Goal: Task Accomplishment & Management: Use online tool/utility

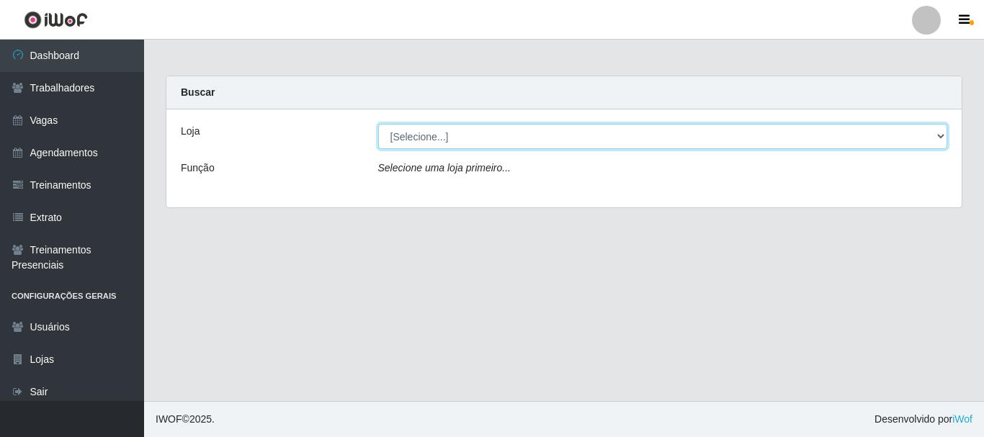
click at [938, 134] on select "[Selecione...] SuperFácil Atacado - [PERSON_NAME]" at bounding box center [663, 136] width 570 height 25
select select "399"
click at [378, 124] on select "[Selecione...] SuperFácil Atacado - [PERSON_NAME]" at bounding box center [663, 136] width 570 height 25
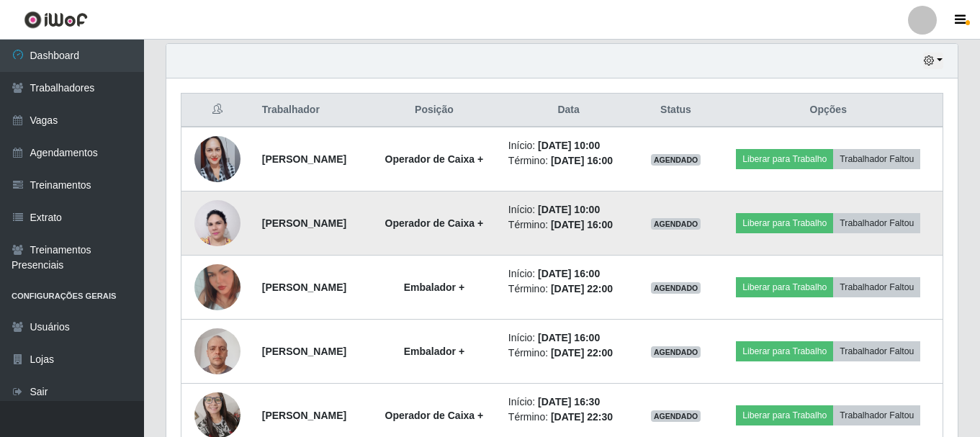
scroll to position [719933, 719440]
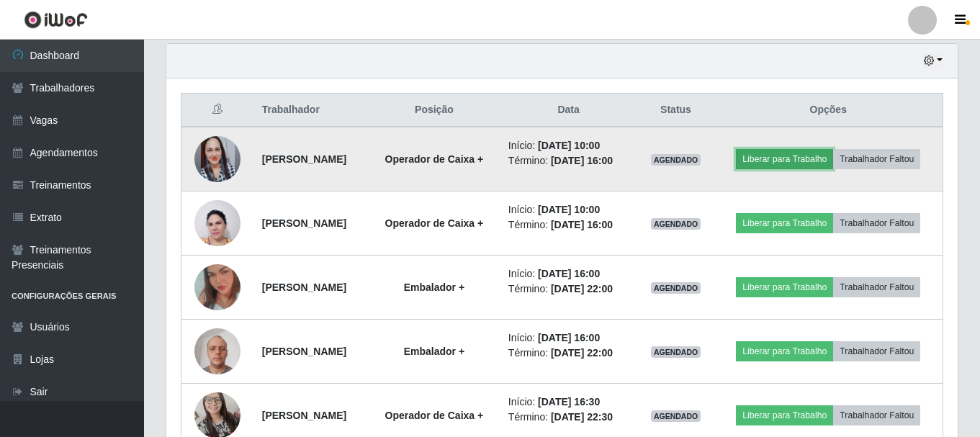
click at [833, 153] on button "Liberar para Trabalho" at bounding box center [784, 159] width 97 height 20
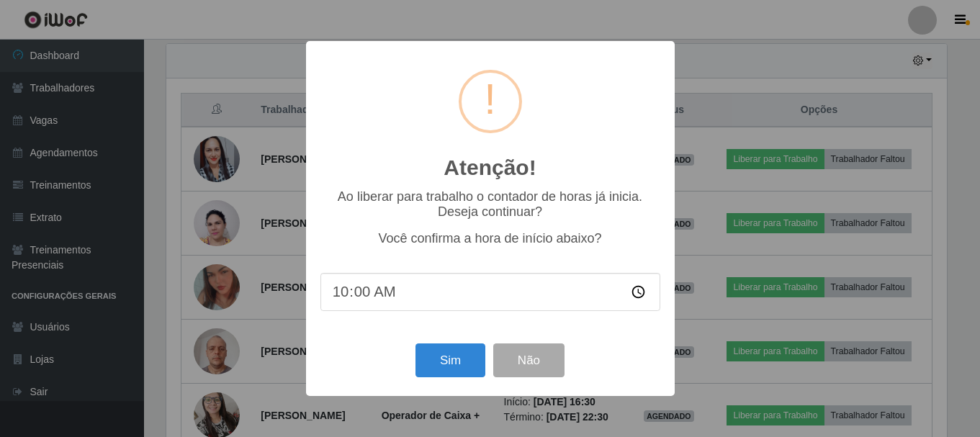
scroll to position [299, 784]
click at [453, 364] on button "Sim" at bounding box center [452, 361] width 70 height 34
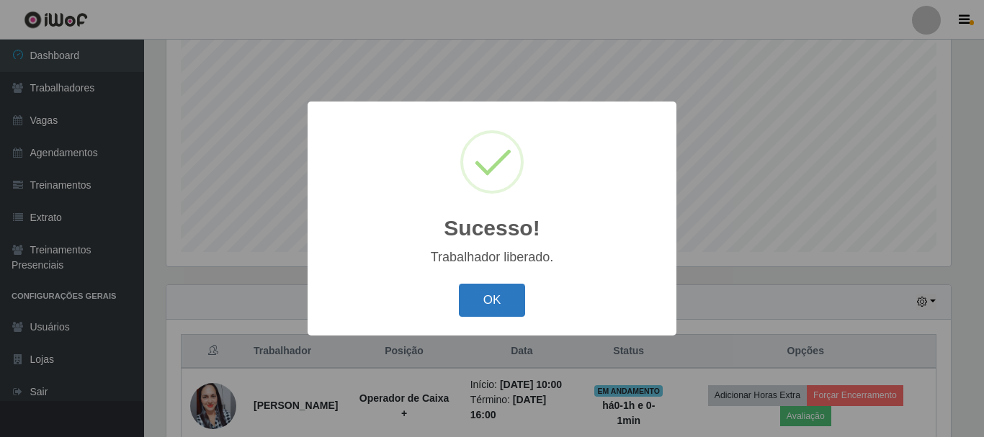
click at [490, 307] on button "OK" at bounding box center [492, 301] width 67 height 34
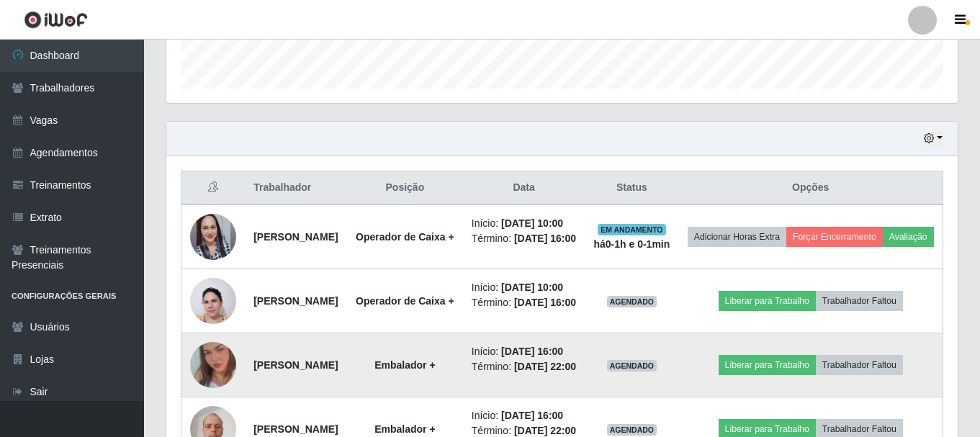
scroll to position [479, 0]
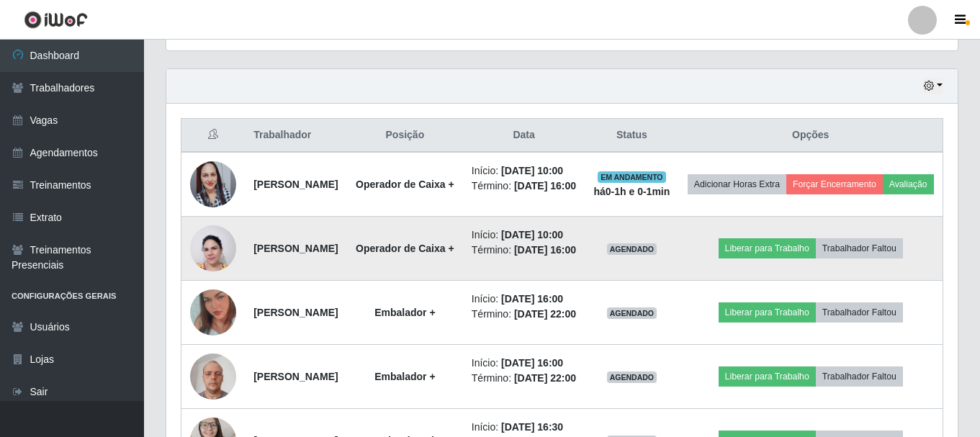
click at [208, 279] on img at bounding box center [213, 249] width 46 height 62
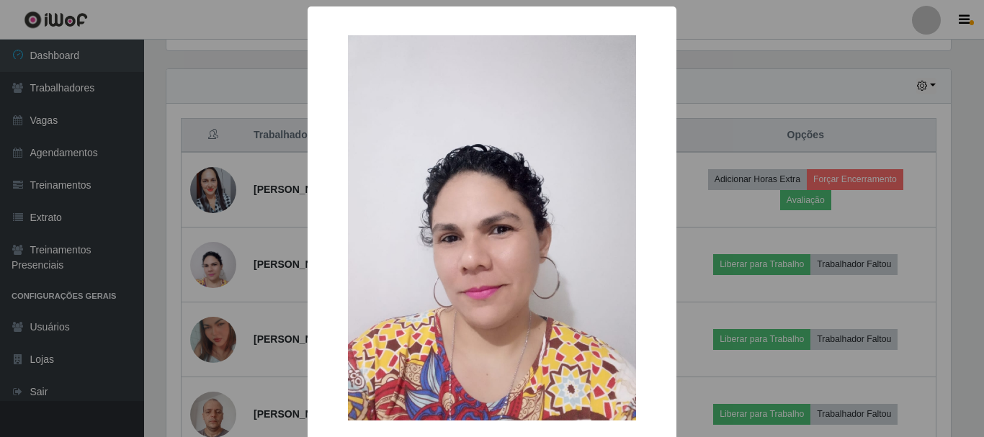
click at [270, 270] on div "× OK Cancel" at bounding box center [492, 218] width 984 height 437
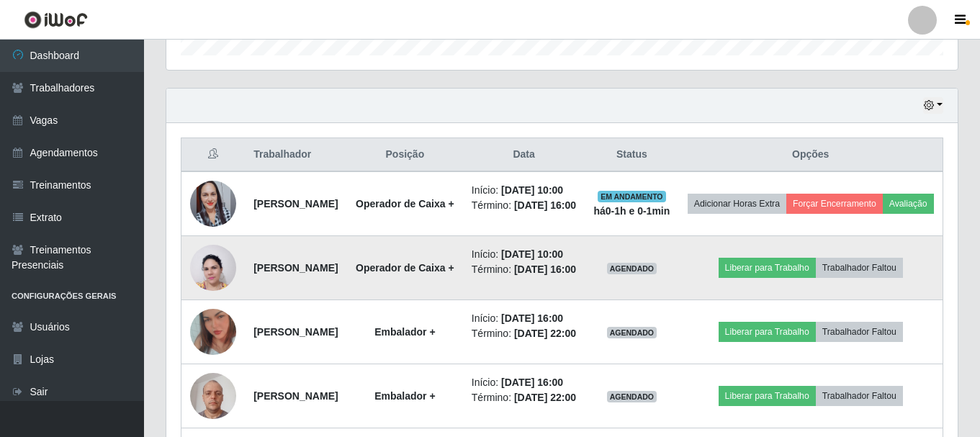
scroll to position [479, 0]
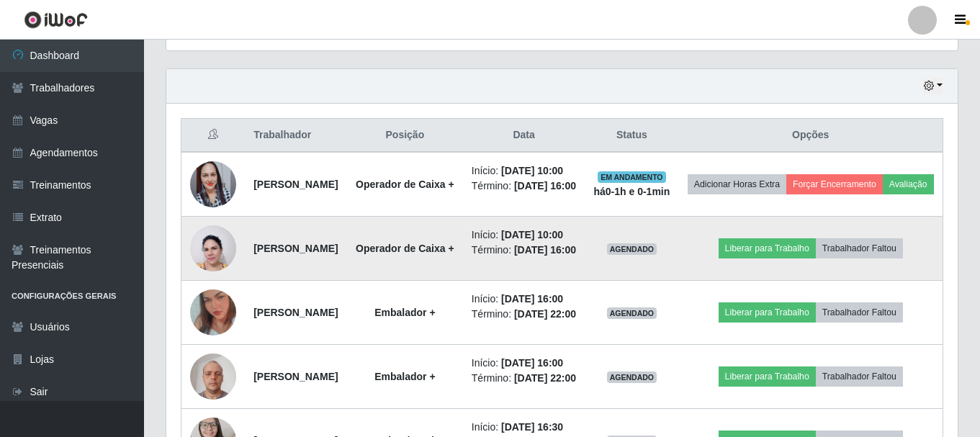
click at [204, 279] on img at bounding box center [213, 249] width 46 height 62
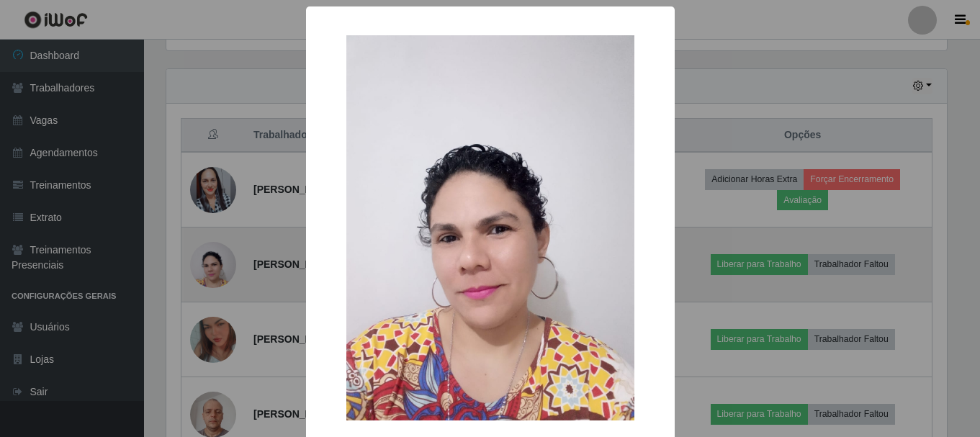
scroll to position [299, 784]
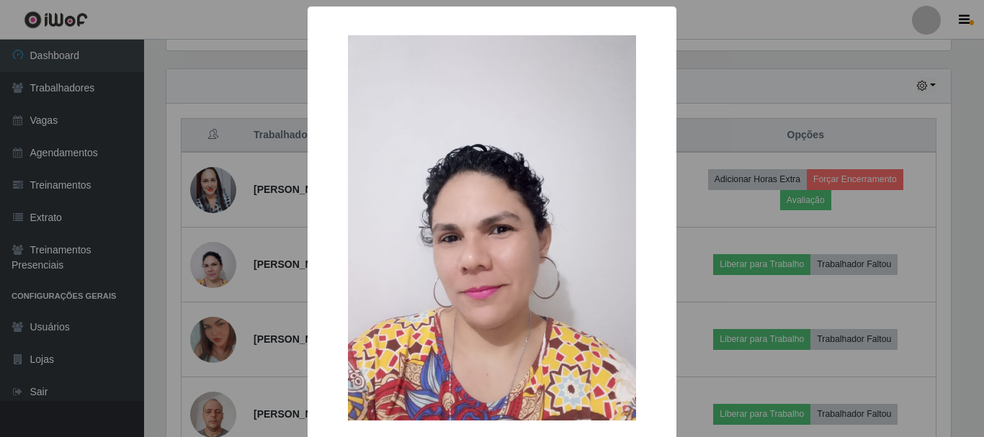
click at [250, 266] on div "× OK Cancel" at bounding box center [492, 218] width 984 height 437
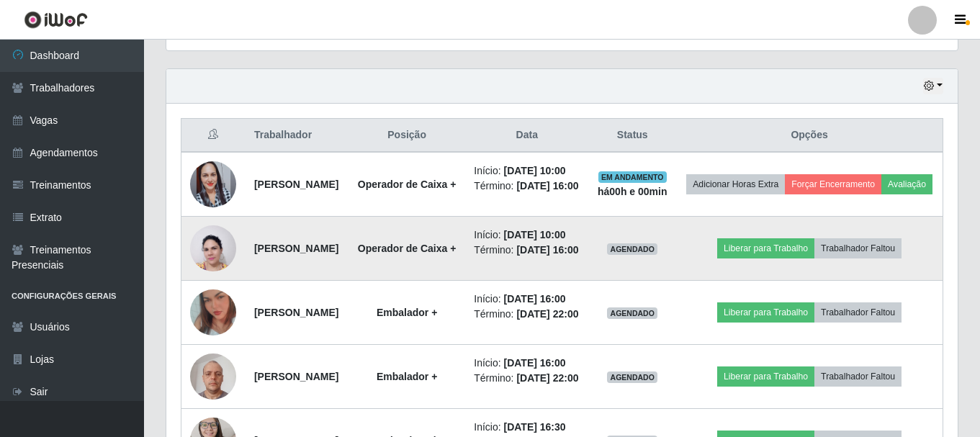
scroll to position [0, 0]
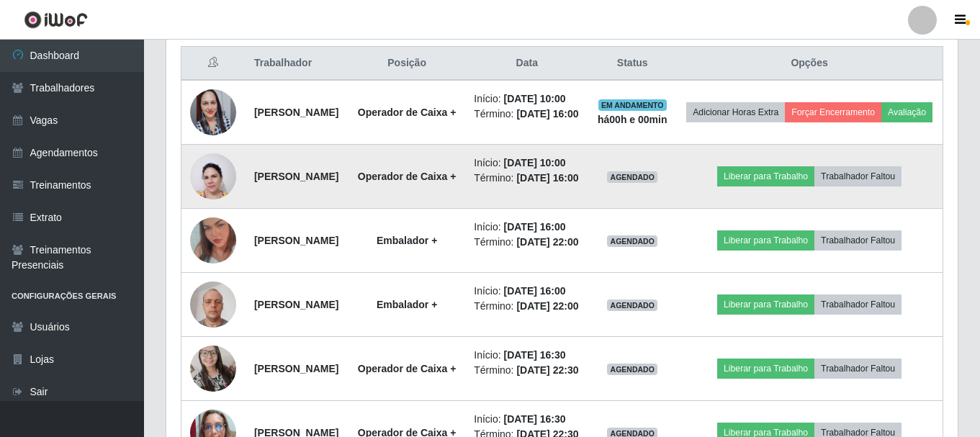
click at [211, 207] on img at bounding box center [213, 176] width 46 height 62
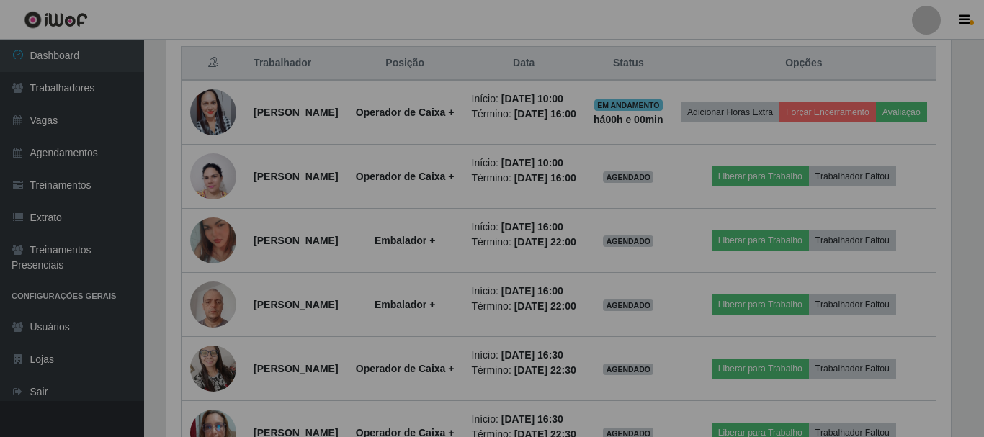
scroll to position [299, 792]
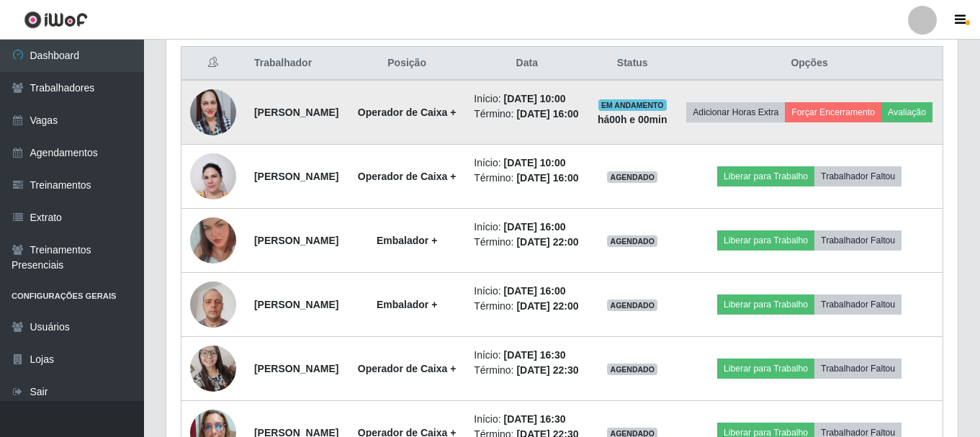
click at [205, 125] on img at bounding box center [213, 112] width 46 height 82
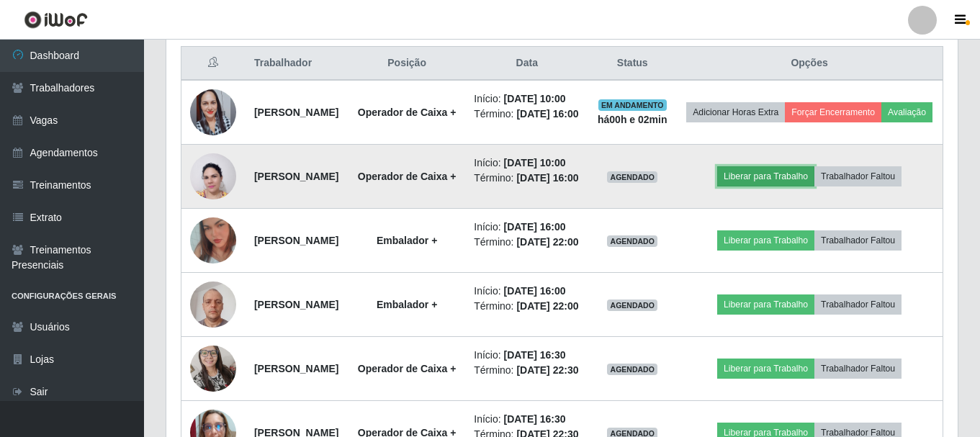
click at [779, 187] on button "Liberar para Trabalho" at bounding box center [765, 176] width 97 height 20
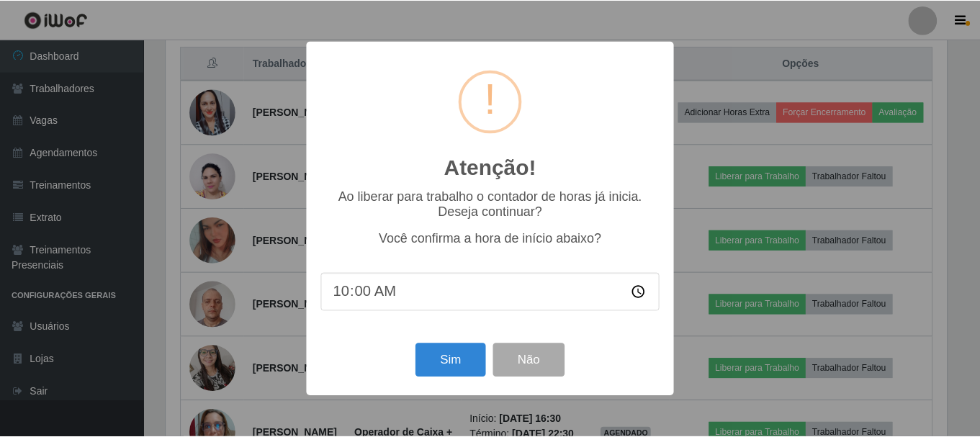
scroll to position [299, 784]
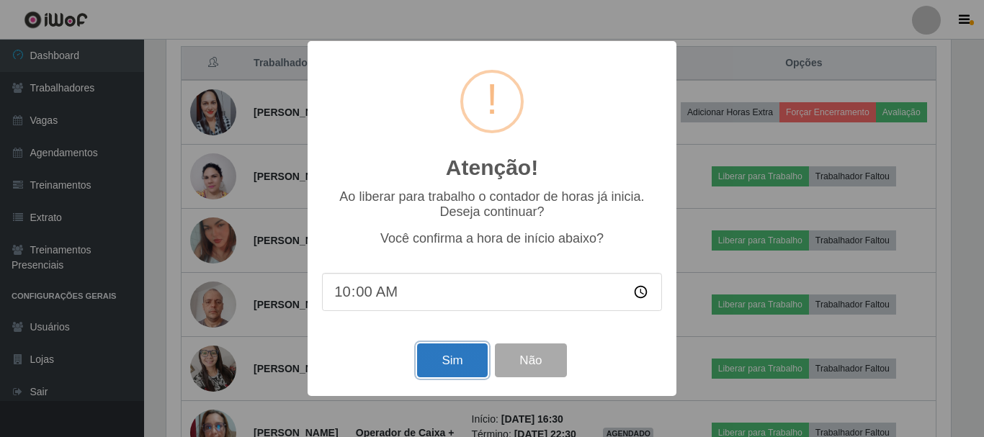
click at [429, 359] on button "Sim" at bounding box center [452, 361] width 70 height 34
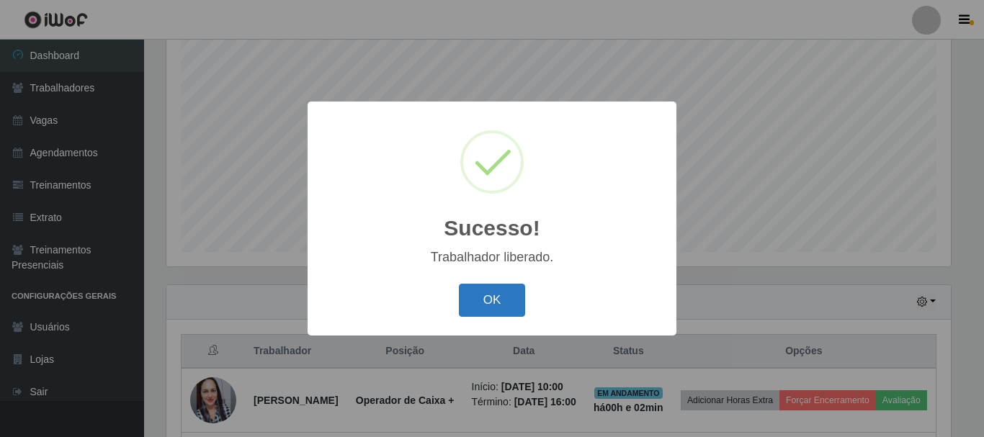
click at [489, 300] on button "OK" at bounding box center [492, 301] width 67 height 34
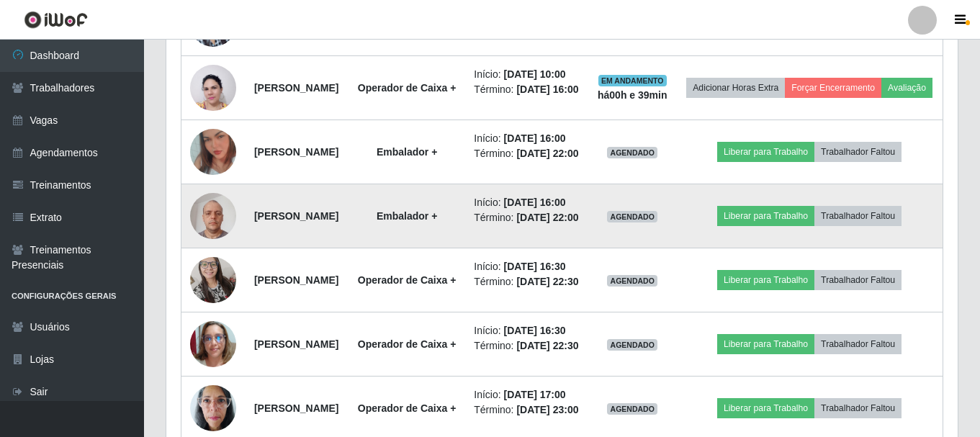
scroll to position [479, 0]
